Goal: Book appointment/travel/reservation

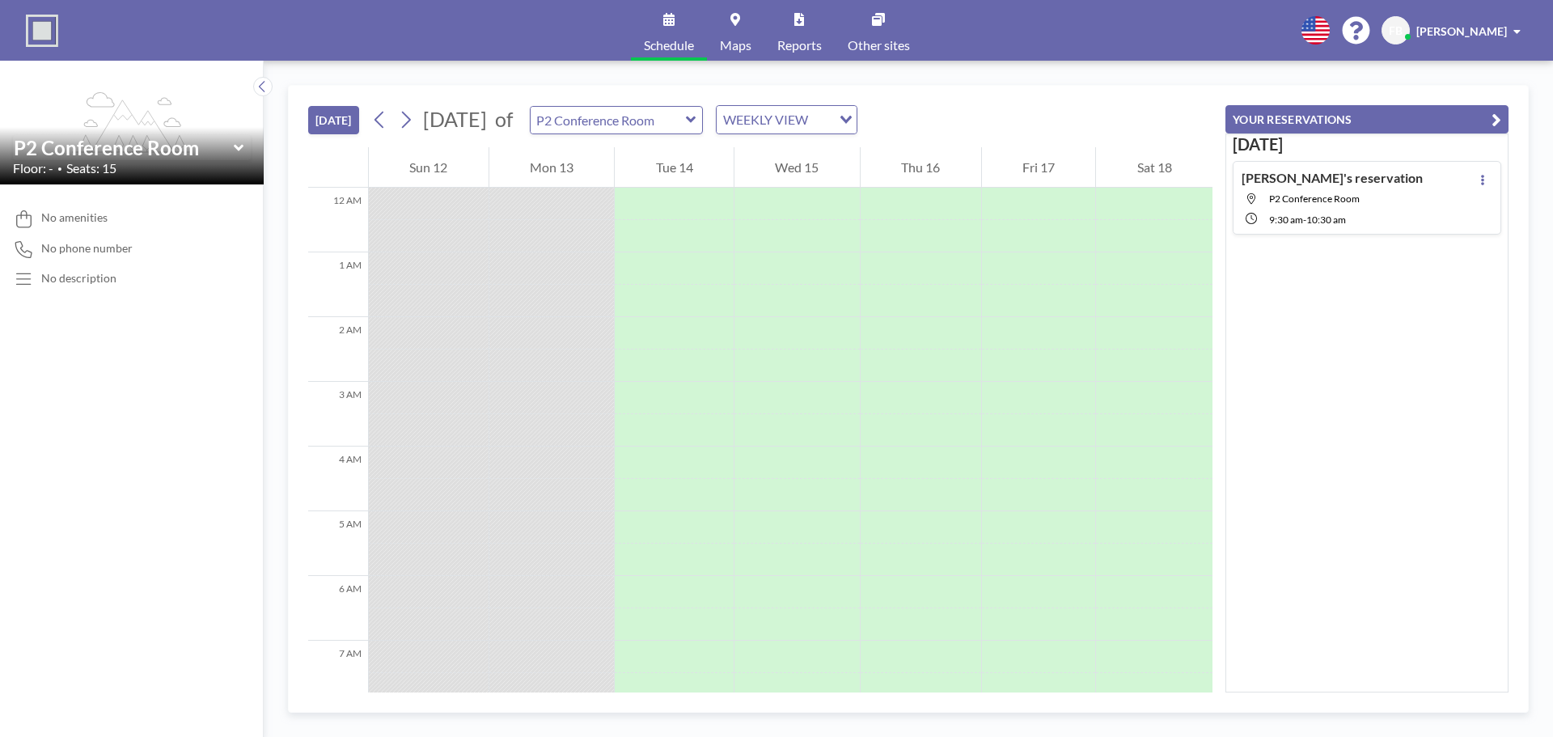
click at [697, 116] on icon at bounding box center [691, 120] width 11 height 16
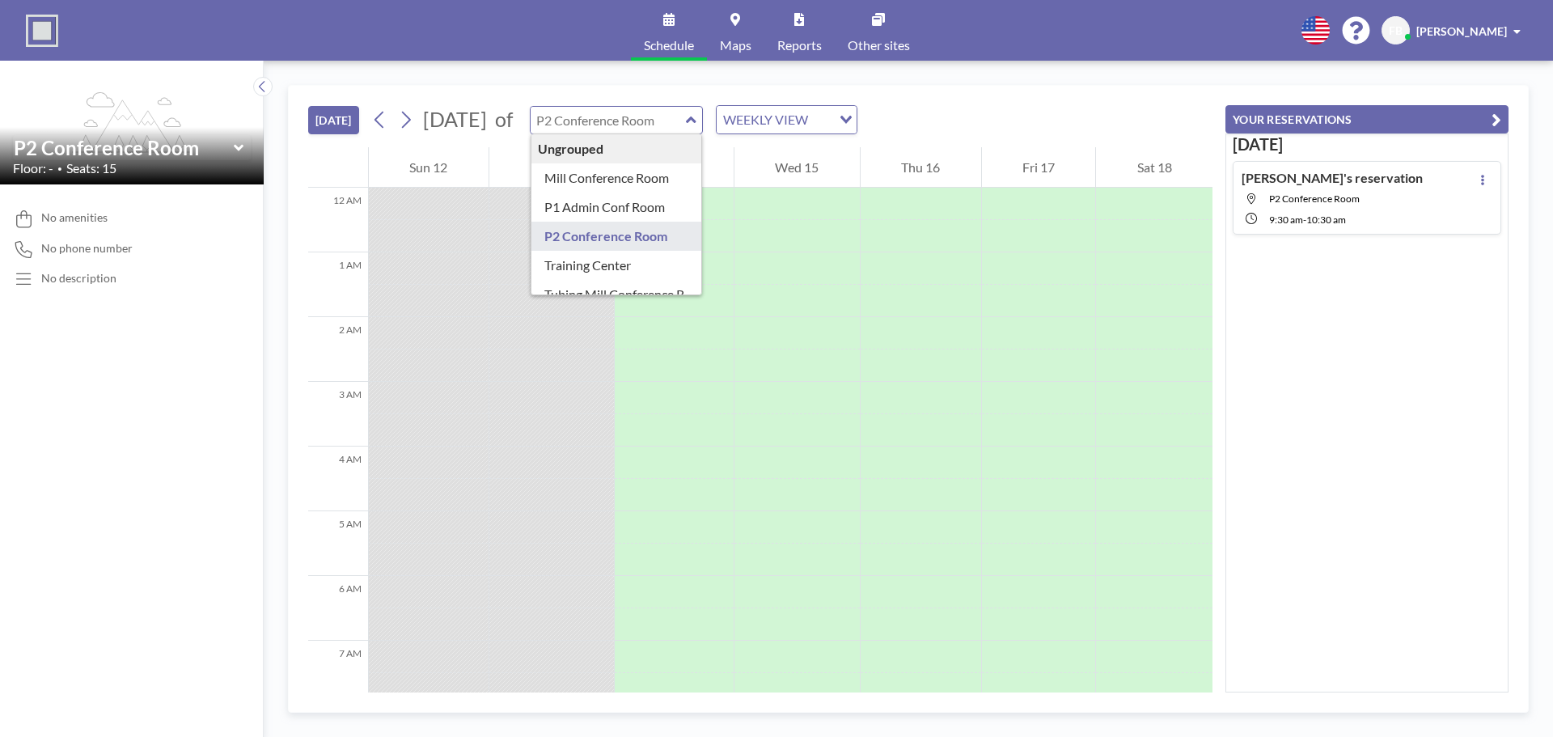
type input "P2 Conference Room"
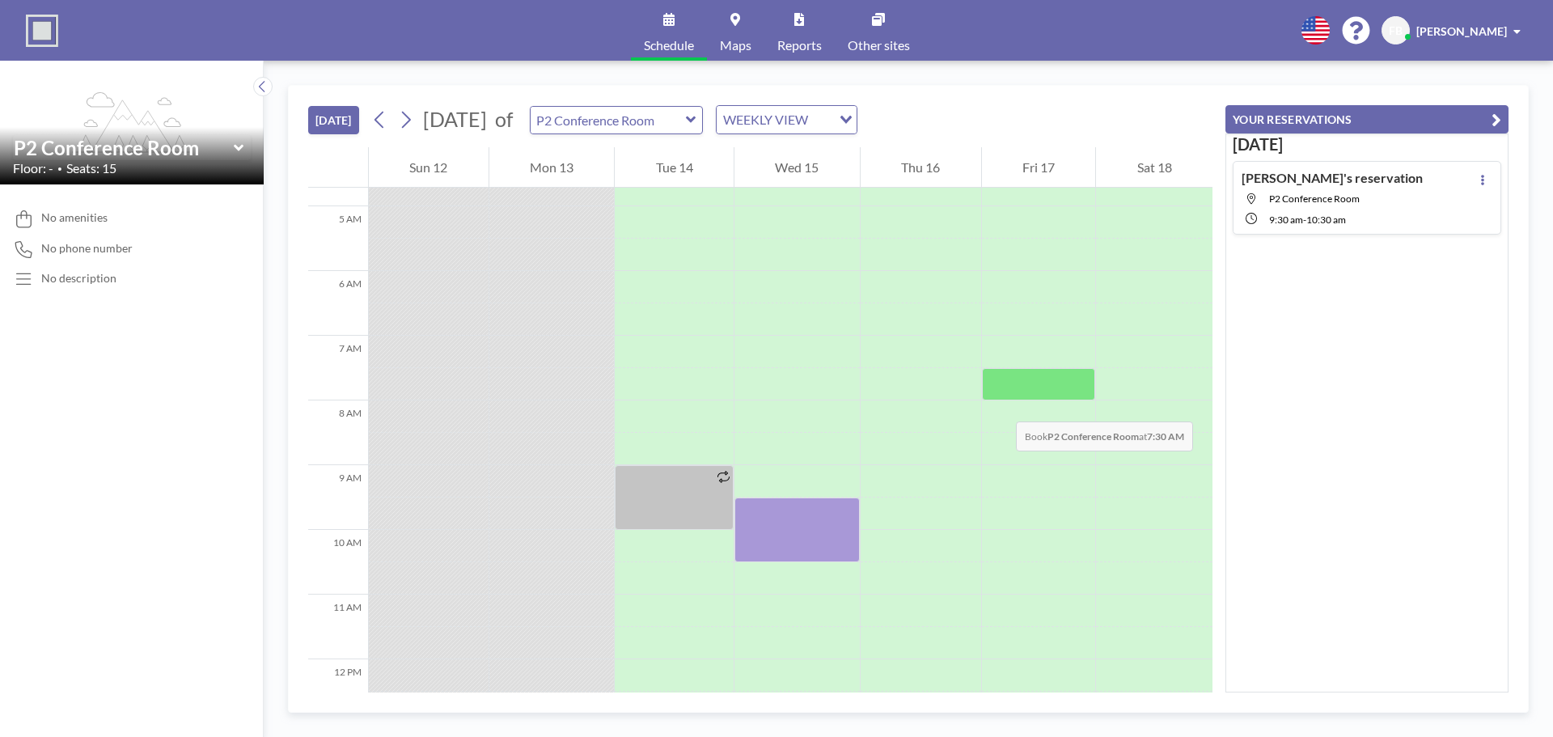
scroll to position [324, 0]
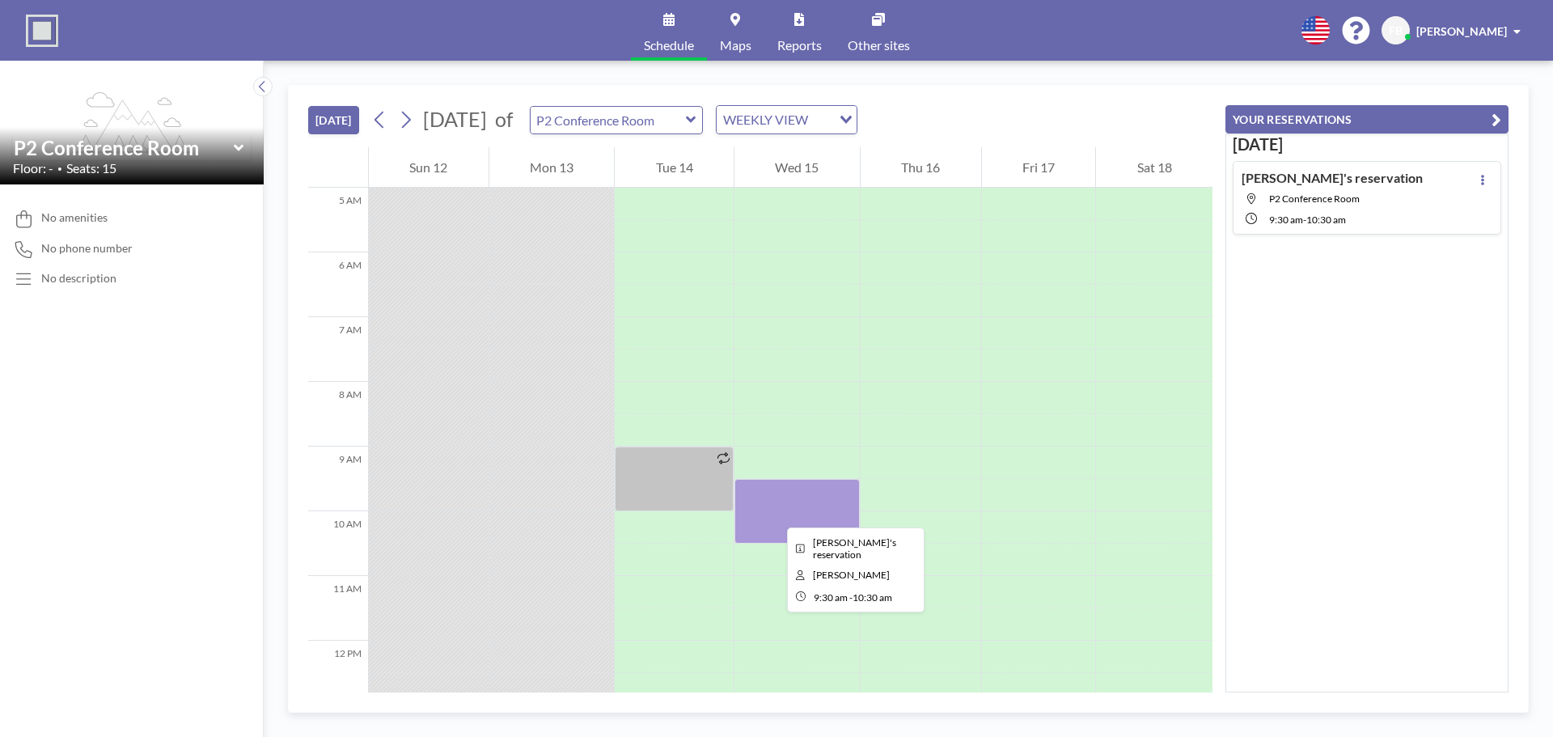
click at [774, 513] on div at bounding box center [797, 511] width 125 height 65
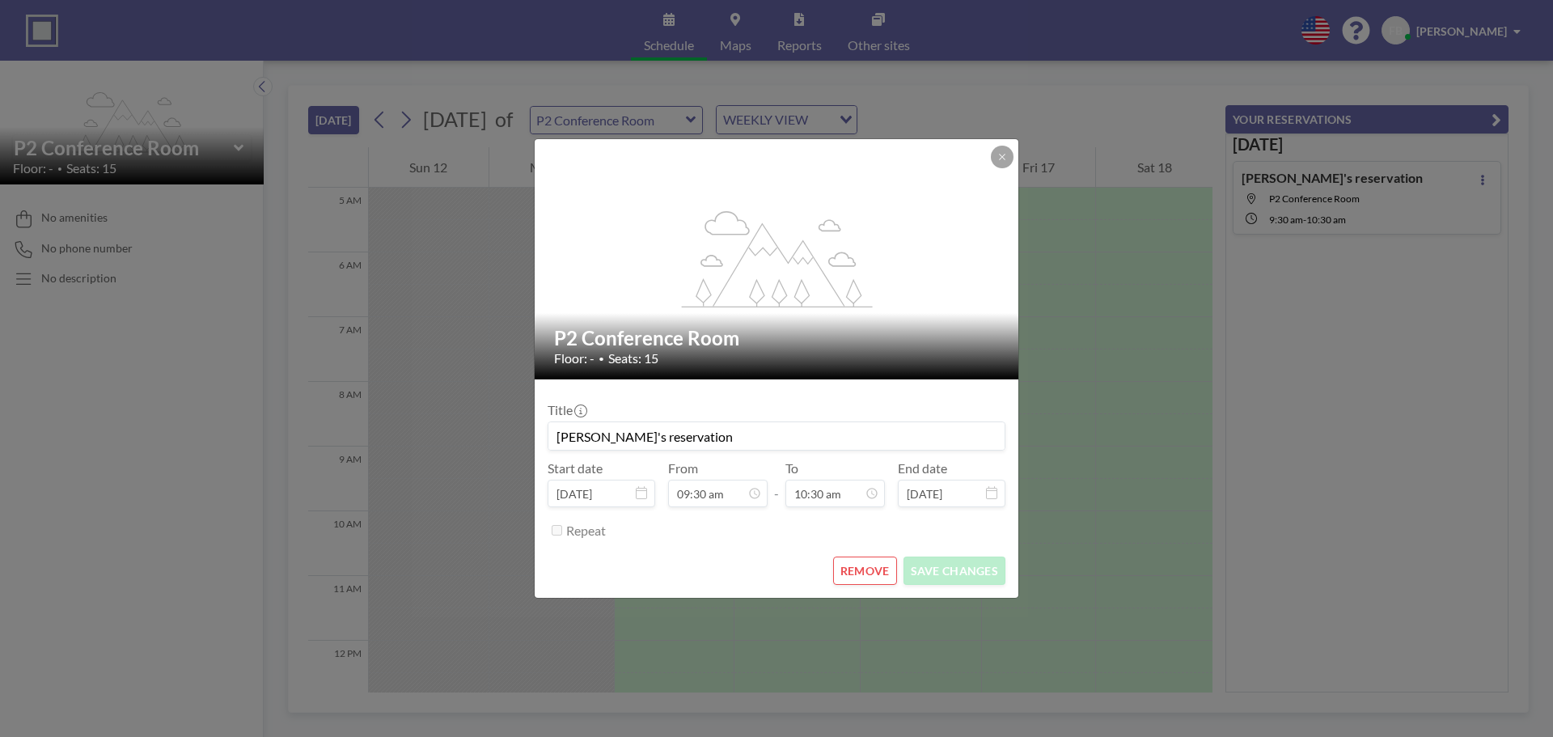
click at [865, 573] on button "REMOVE" at bounding box center [865, 571] width 64 height 28
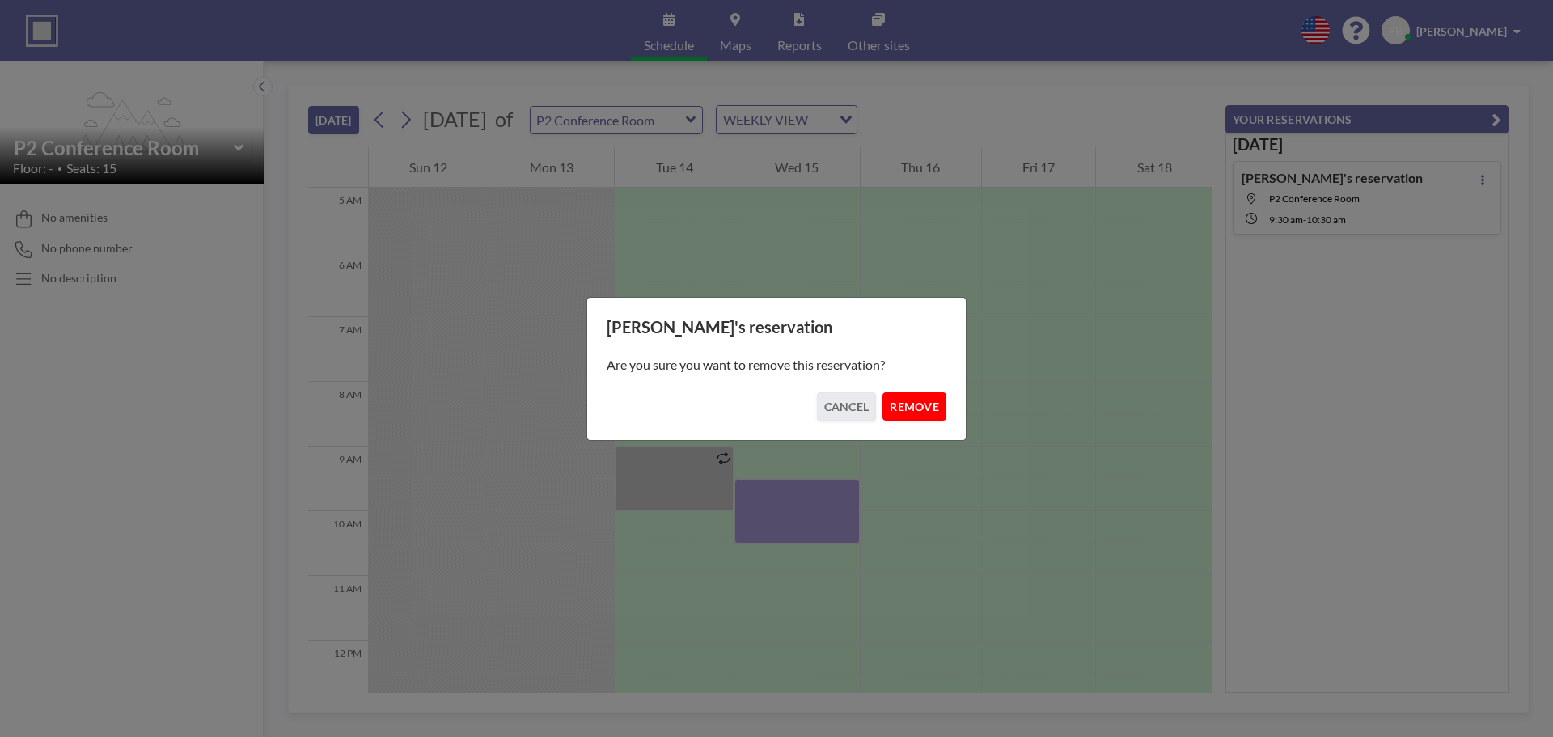
click at [915, 407] on button "REMOVE" at bounding box center [915, 406] width 64 height 28
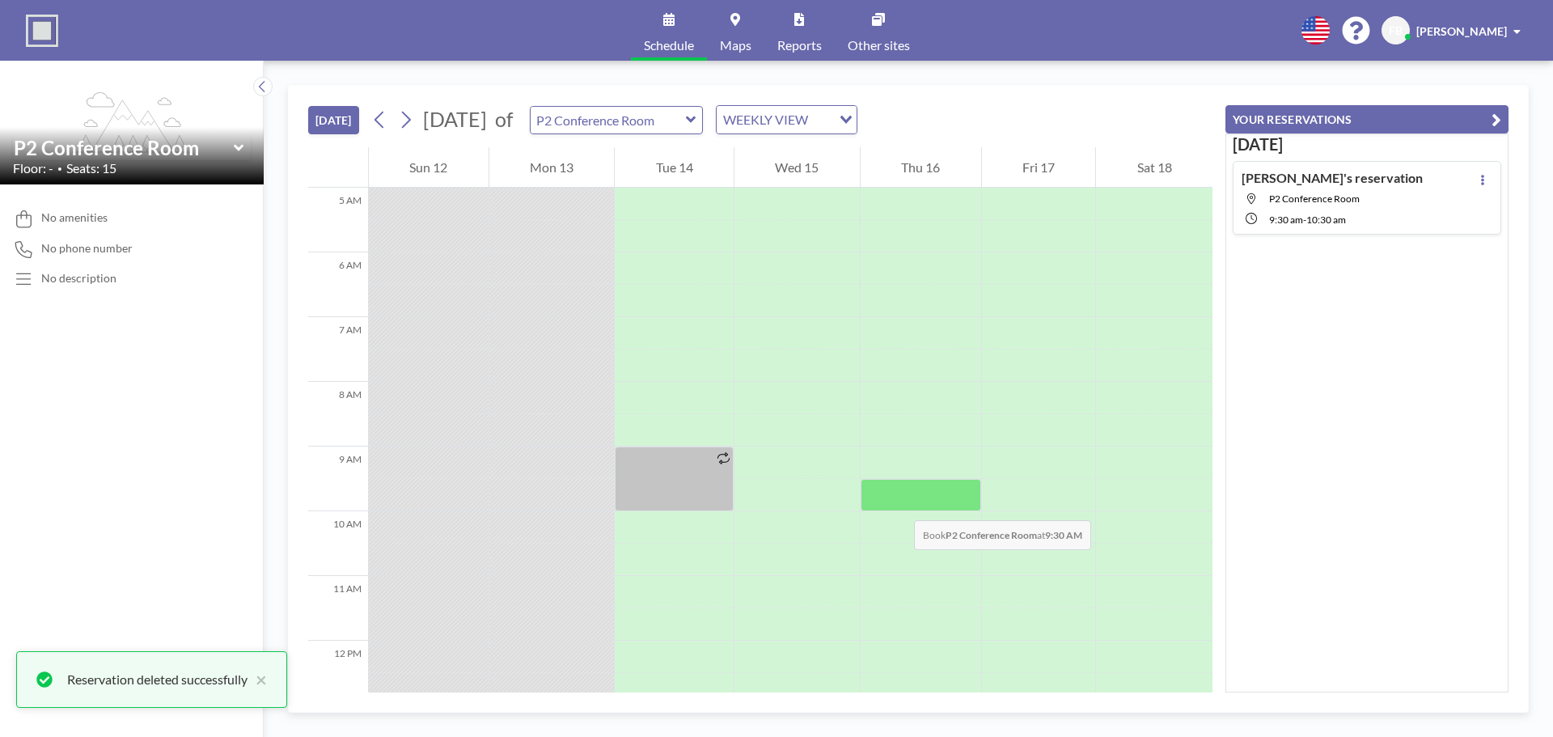
click at [899, 504] on div at bounding box center [921, 495] width 121 height 32
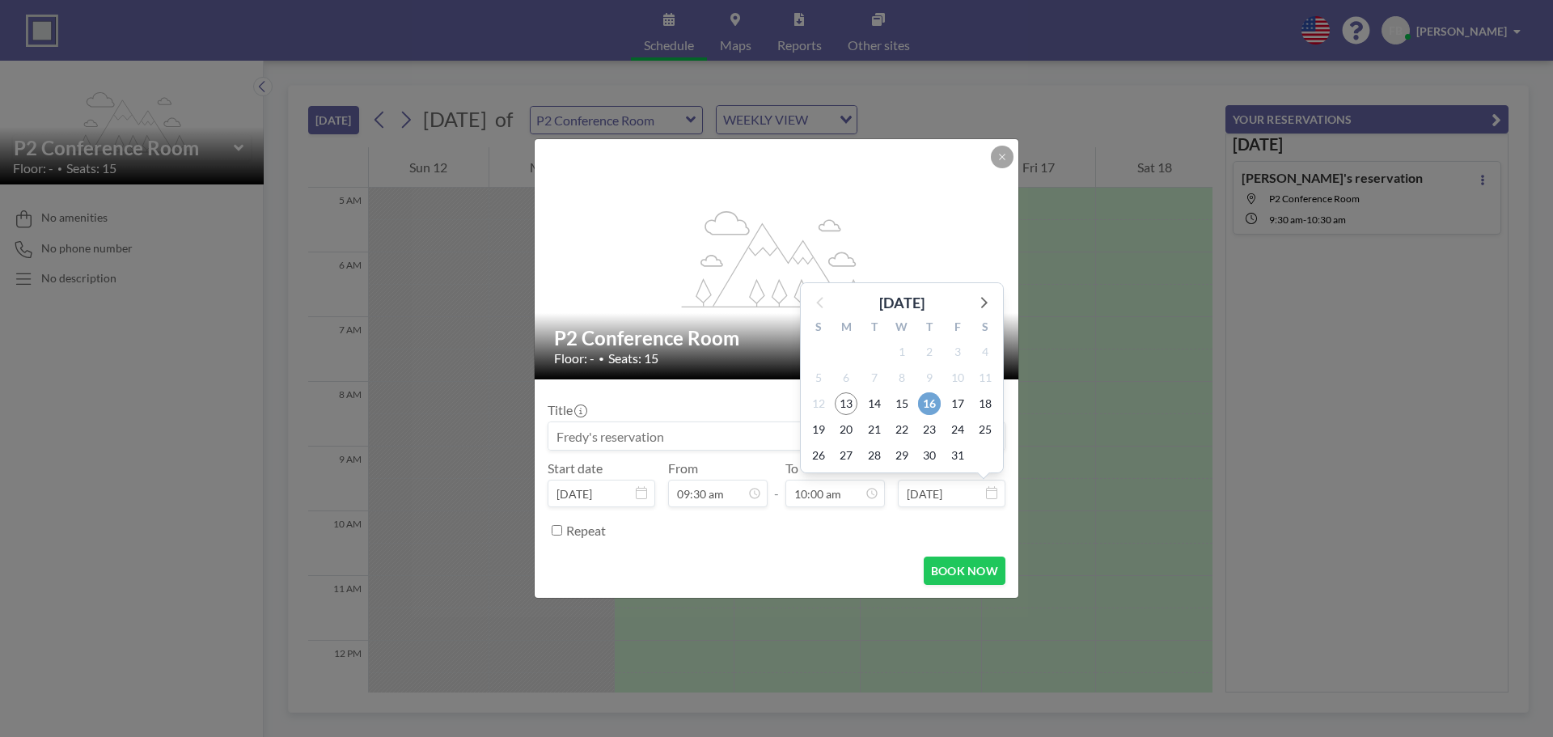
click at [933, 409] on span "16" at bounding box center [929, 403] width 23 height 23
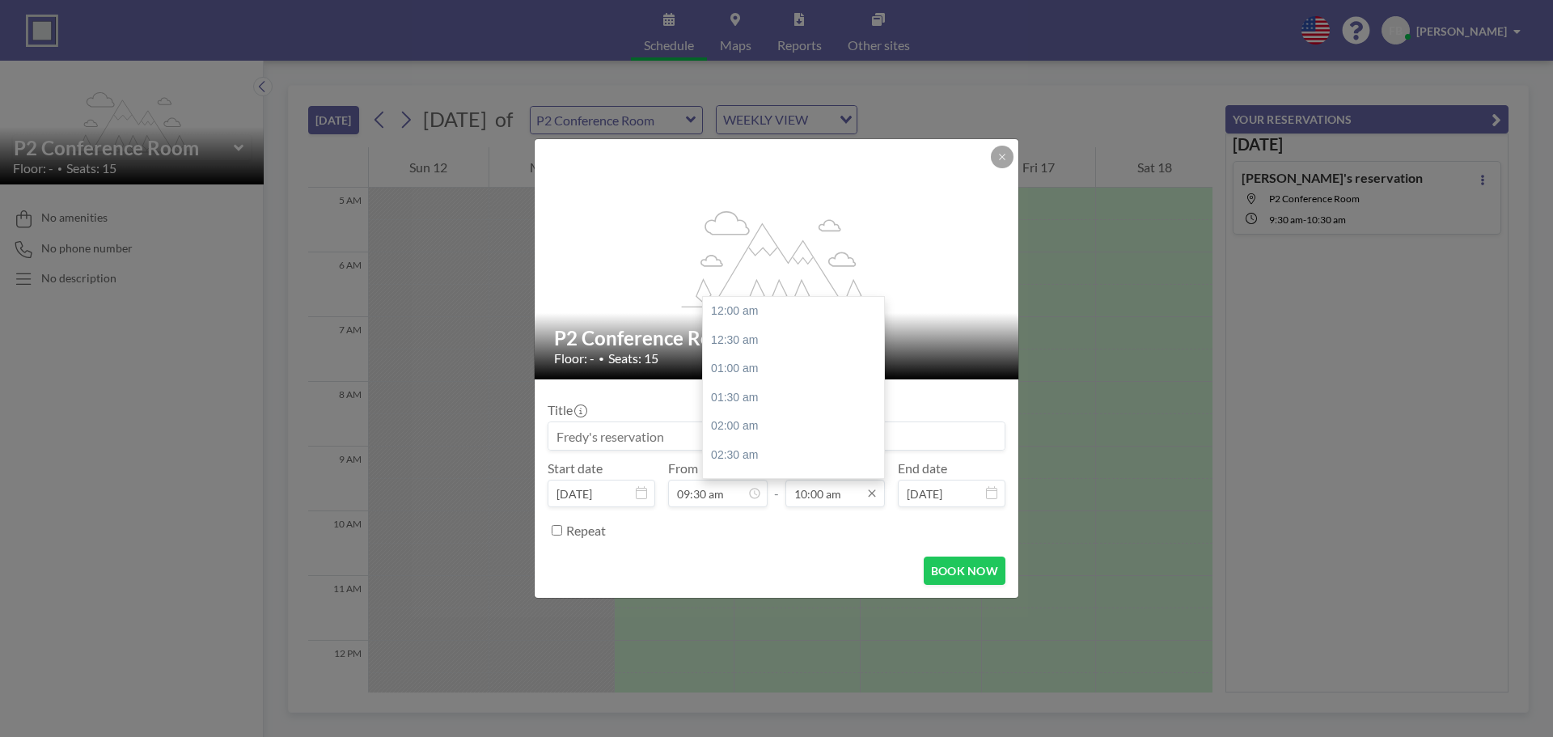
scroll to position [576, 0]
click at [752, 340] on div "10:30 am" at bounding box center [797, 339] width 189 height 29
type input "10:30 am"
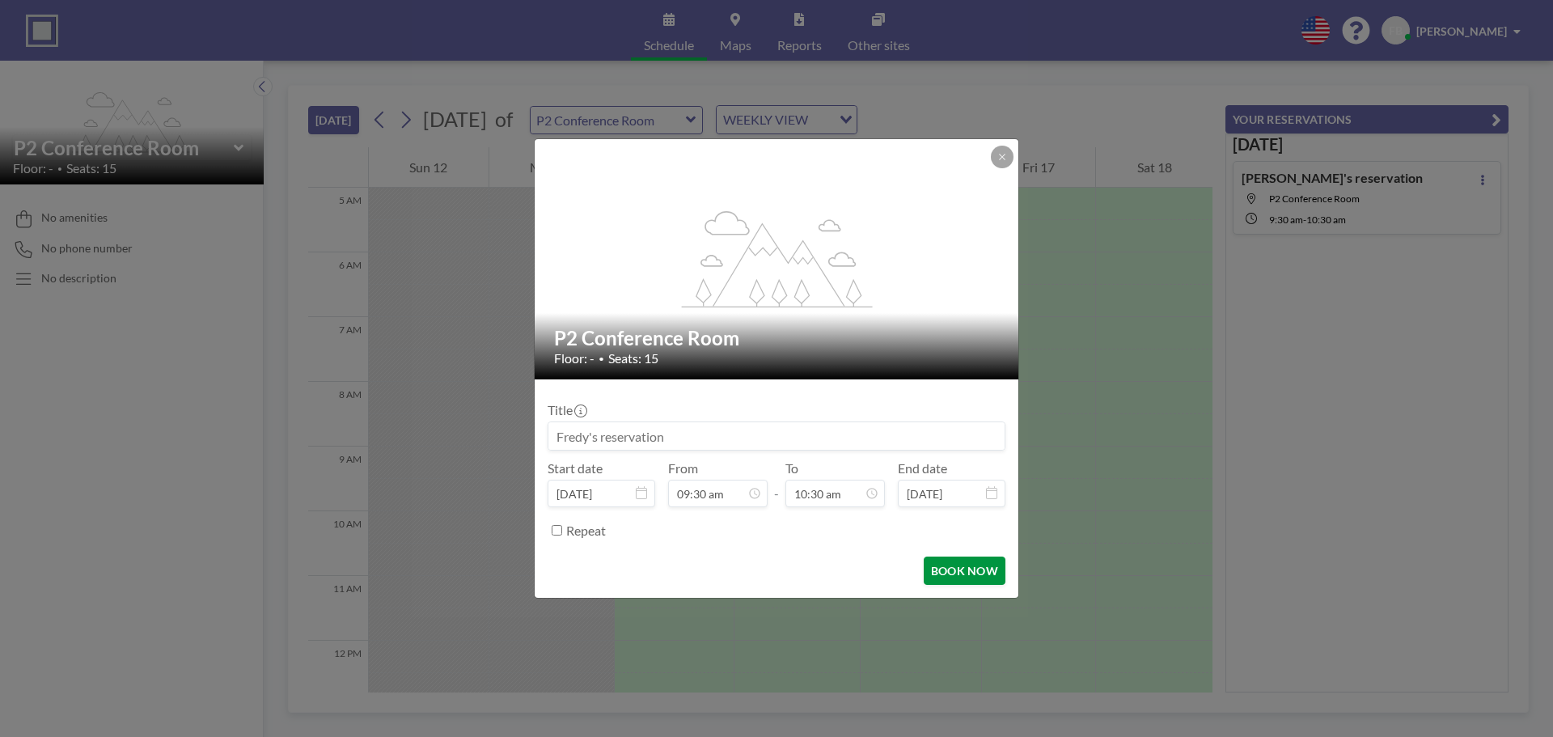
click at [971, 571] on button "BOOK NOW" at bounding box center [965, 571] width 82 height 28
